Goal: Find contact information: Find contact information

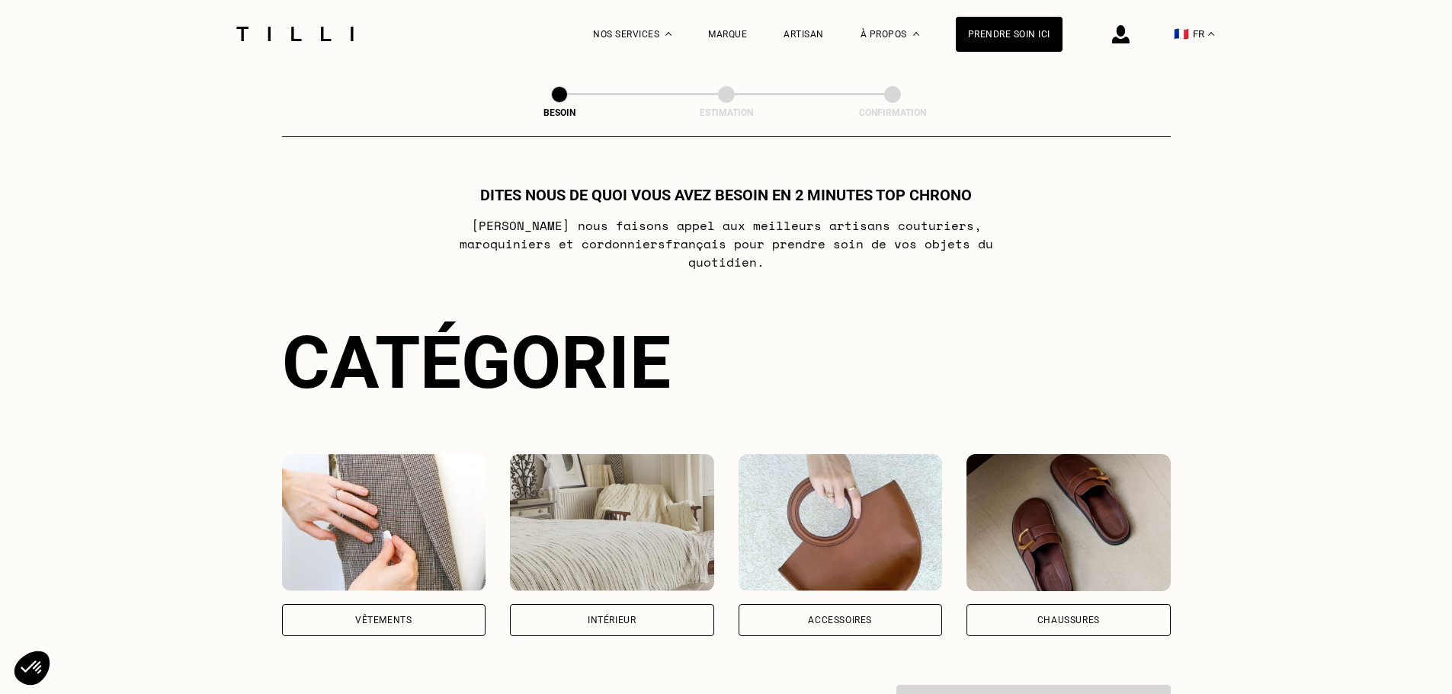
click at [1121, 39] on img at bounding box center [1121, 34] width 18 height 18
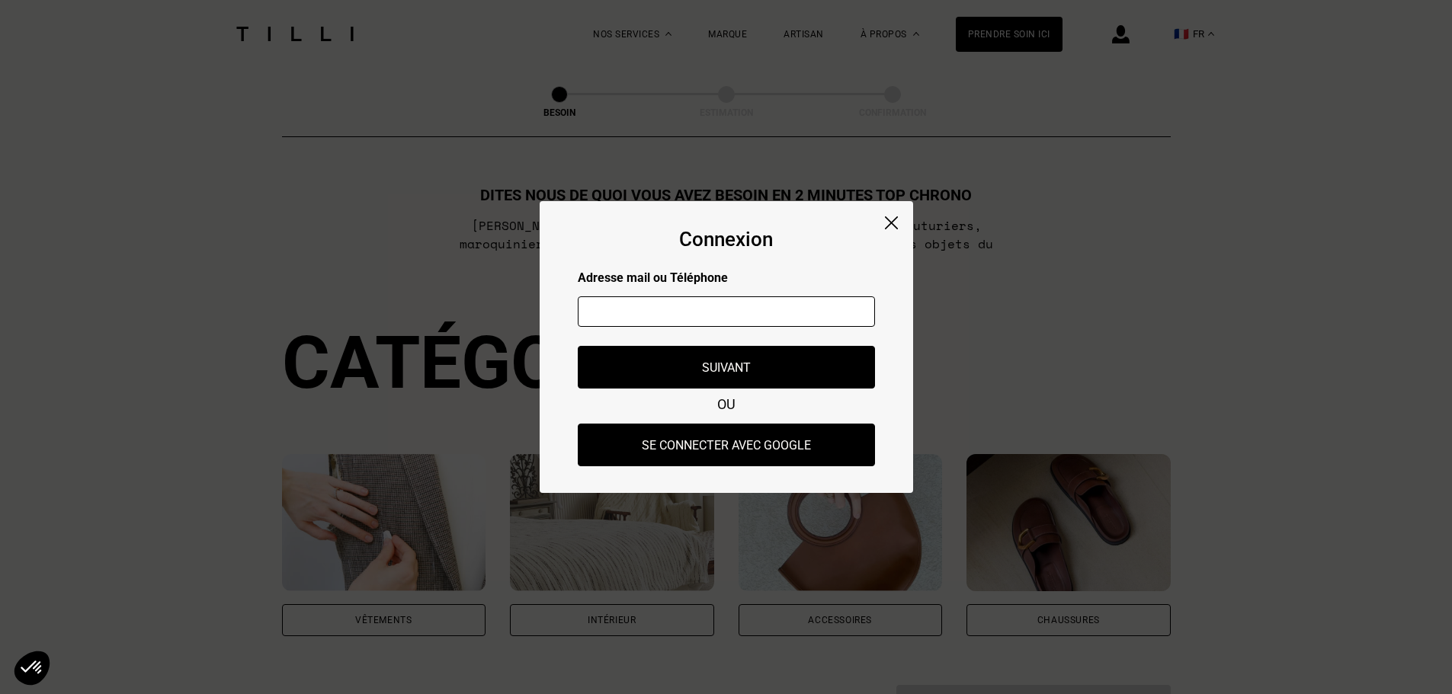
click at [891, 220] on img at bounding box center [891, 222] width 13 height 13
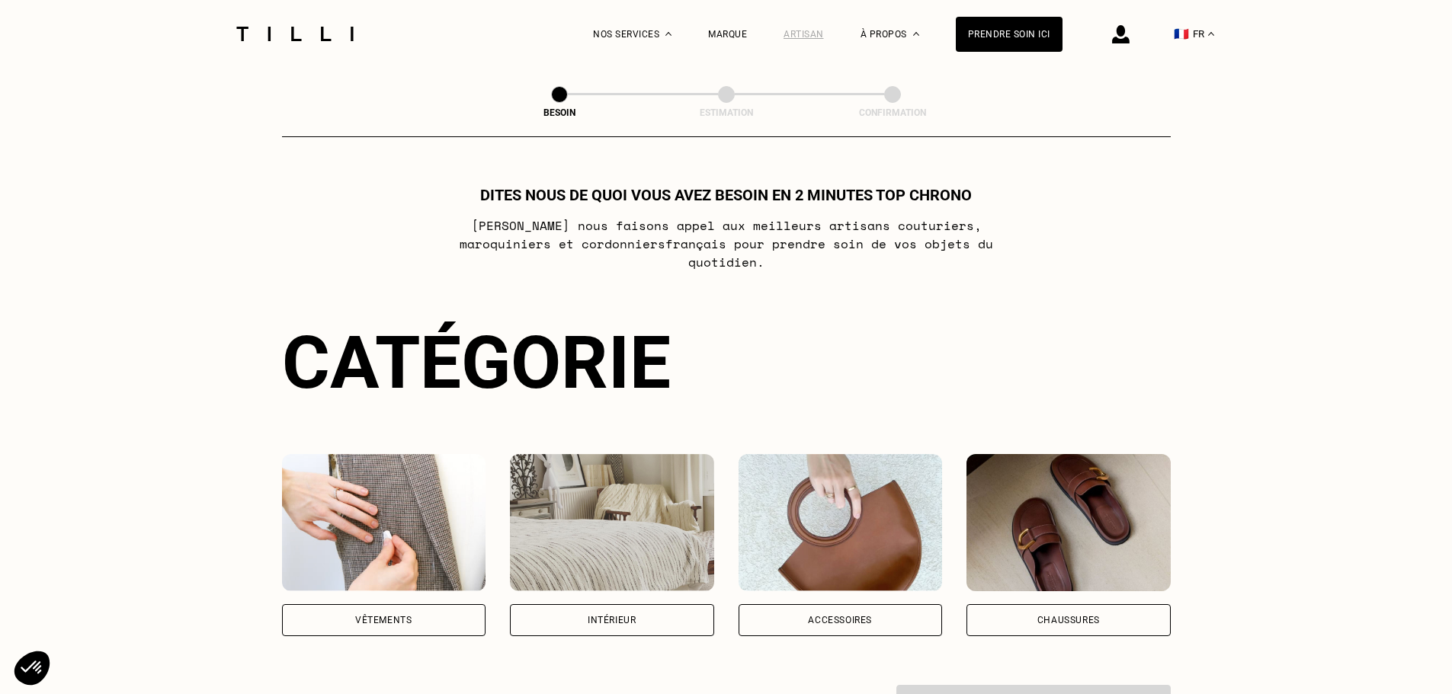
click at [814, 35] on div "Artisan" at bounding box center [804, 34] width 40 height 11
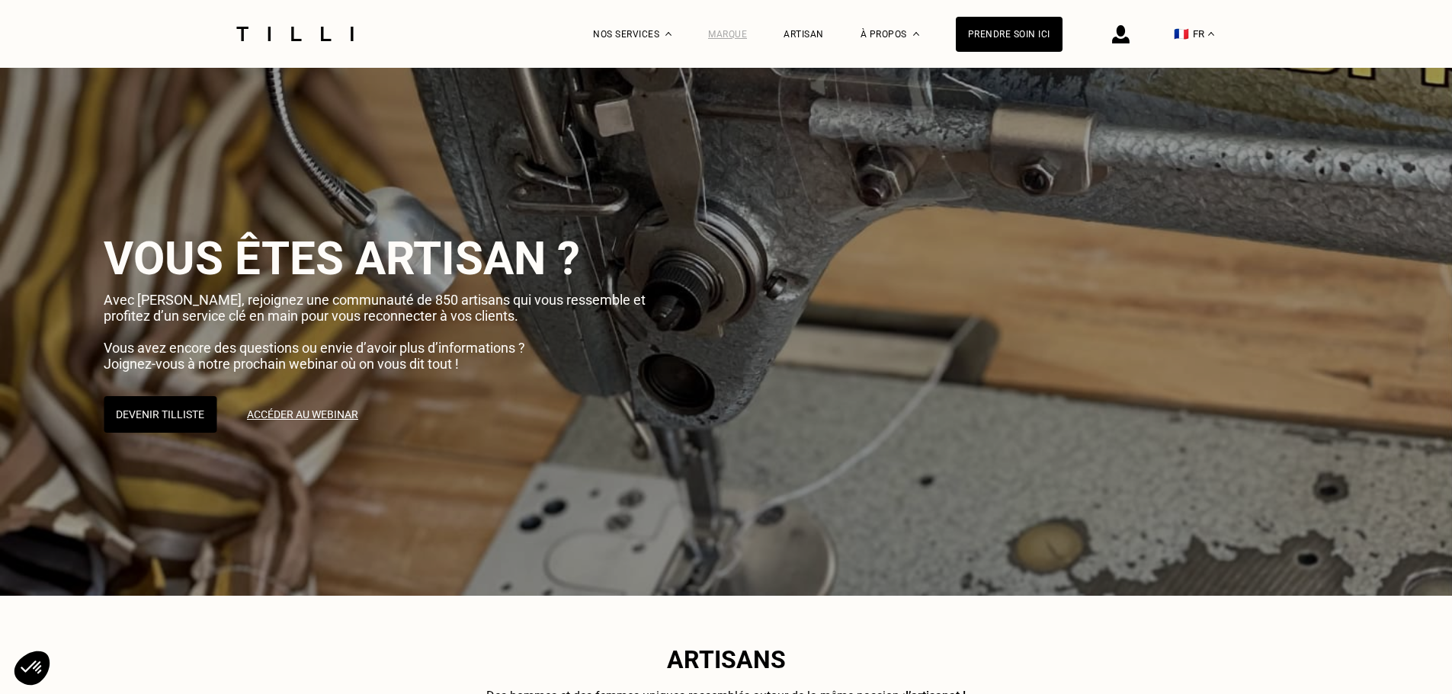
click at [747, 34] on div "Marque" at bounding box center [727, 34] width 39 height 11
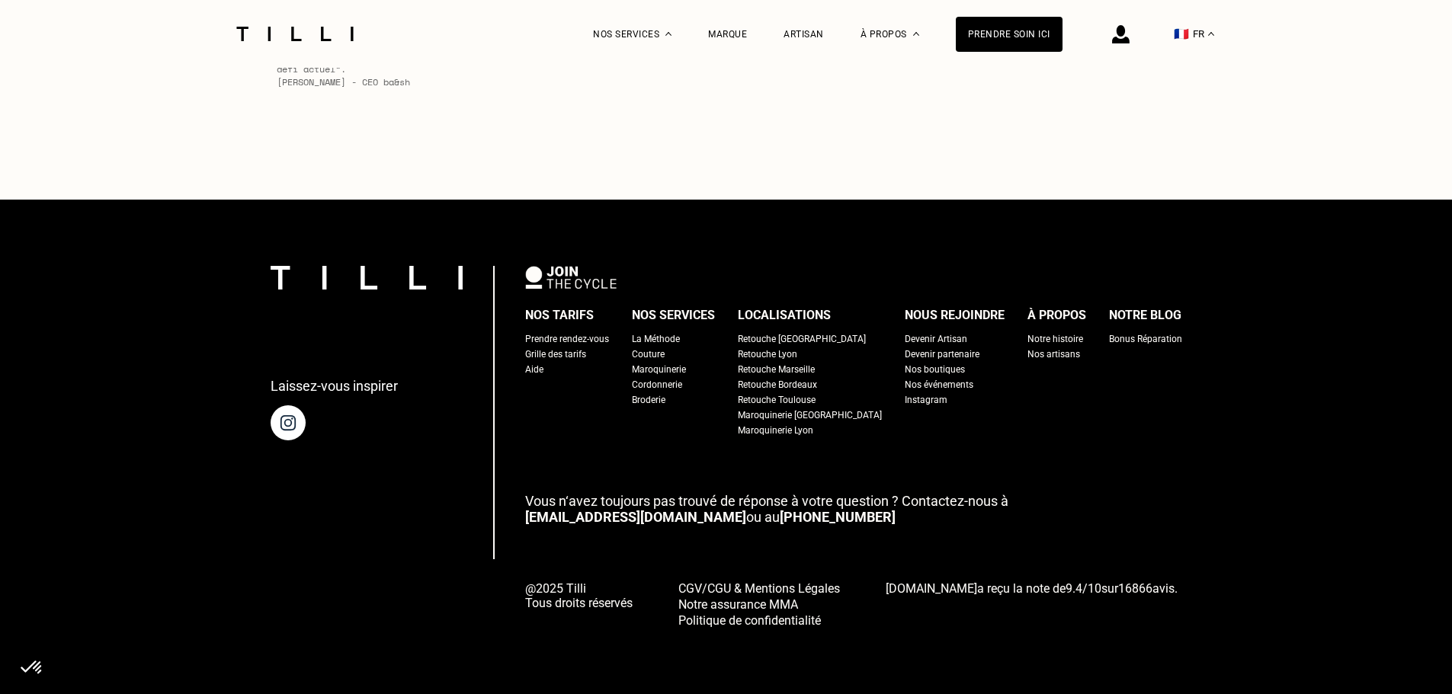
scroll to position [6517, 0]
click at [780, 515] on link "[PHONE_NUMBER]" at bounding box center [838, 517] width 116 height 16
